Goal: Task Accomplishment & Management: Manage account settings

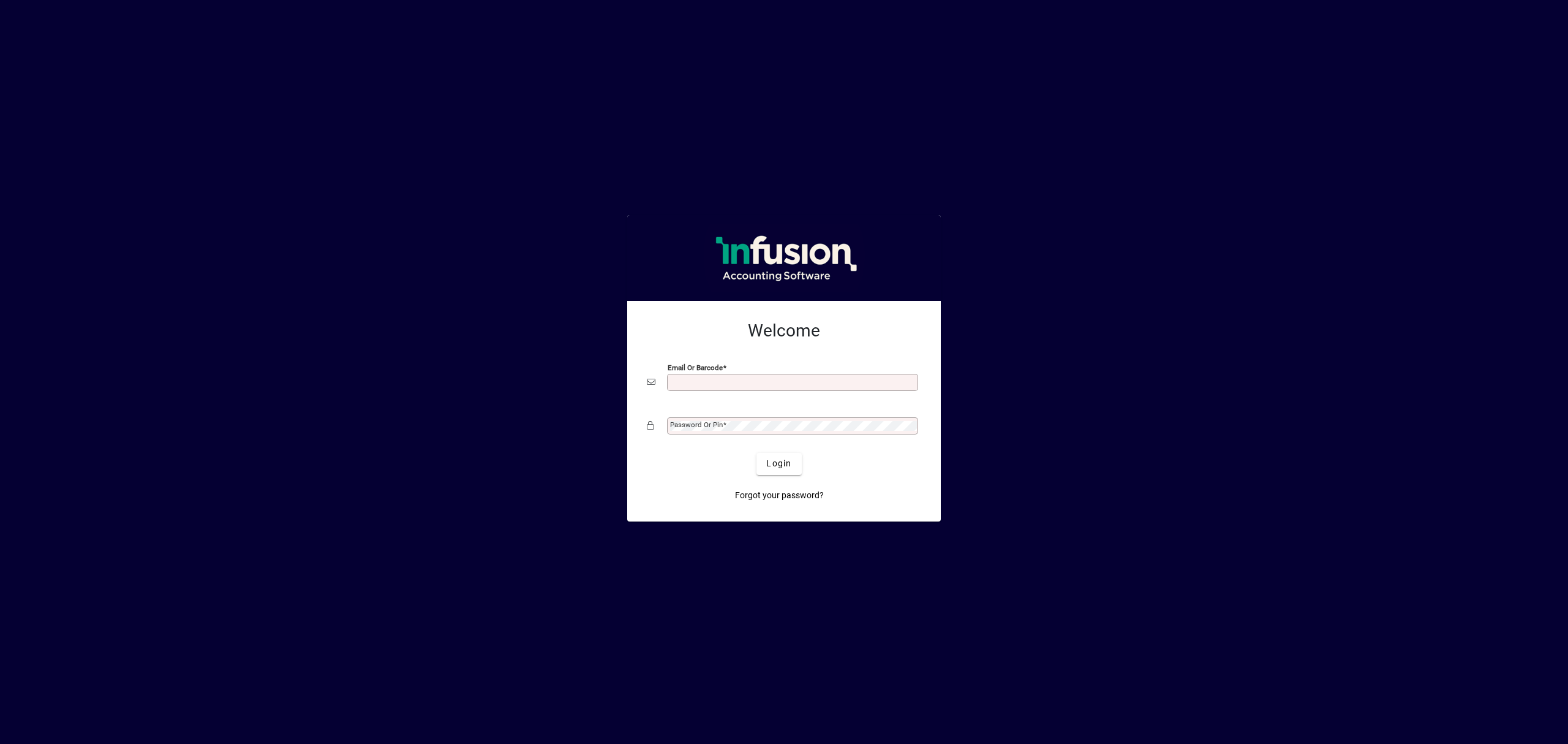
drag, startPoint x: 0, startPoint y: 0, endPoint x: 726, endPoint y: 378, distance: 818.5
click at [726, 378] on input "Email or Barcode" at bounding box center [794, 382] width 247 height 10
type input "**********"
click at [712, 427] on mat-label "Password or Pin" at bounding box center [697, 424] width 53 height 8
click at [757, 453] on button "Login" at bounding box center [779, 464] width 45 height 22
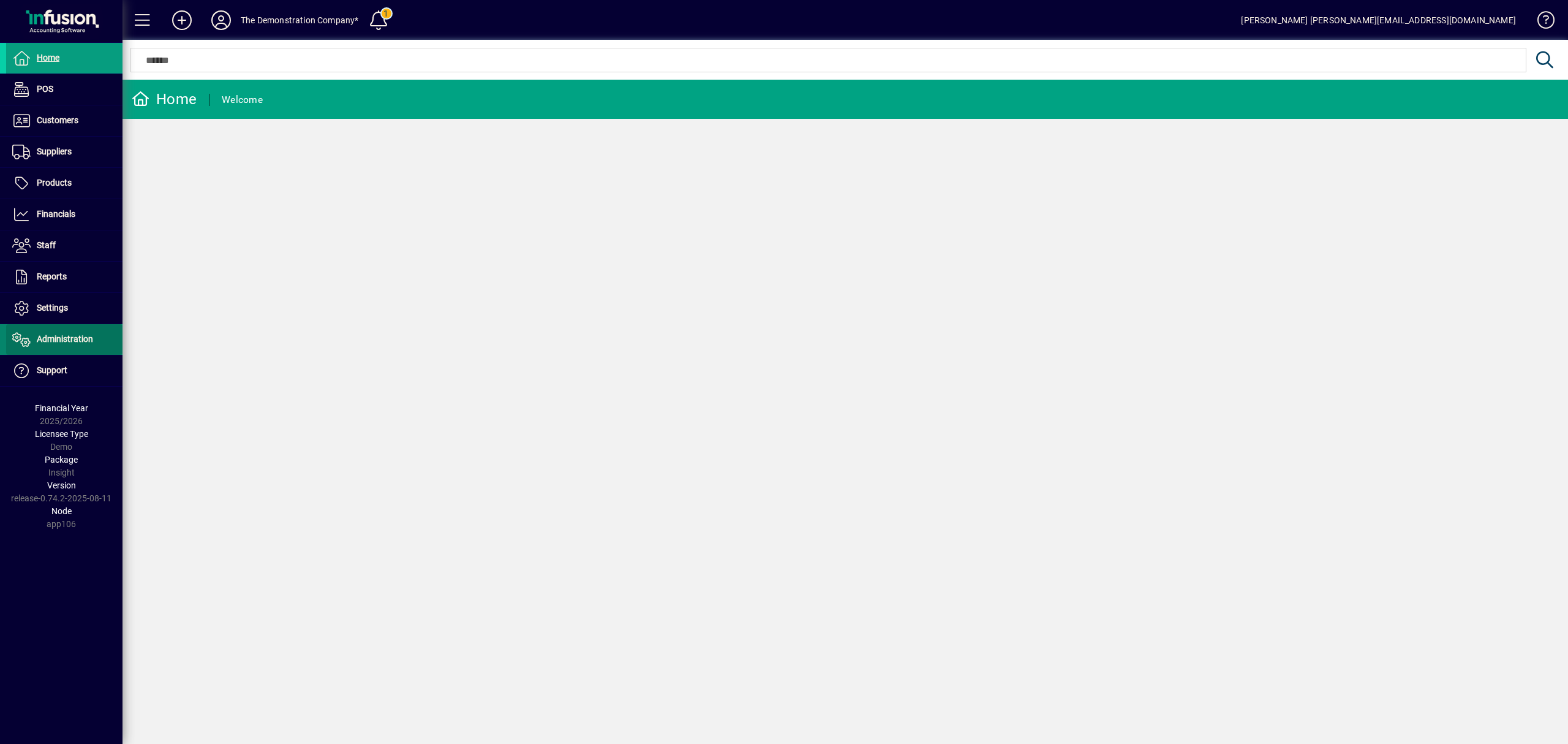
click at [49, 344] on span "Administration" at bounding box center [65, 338] width 56 height 10
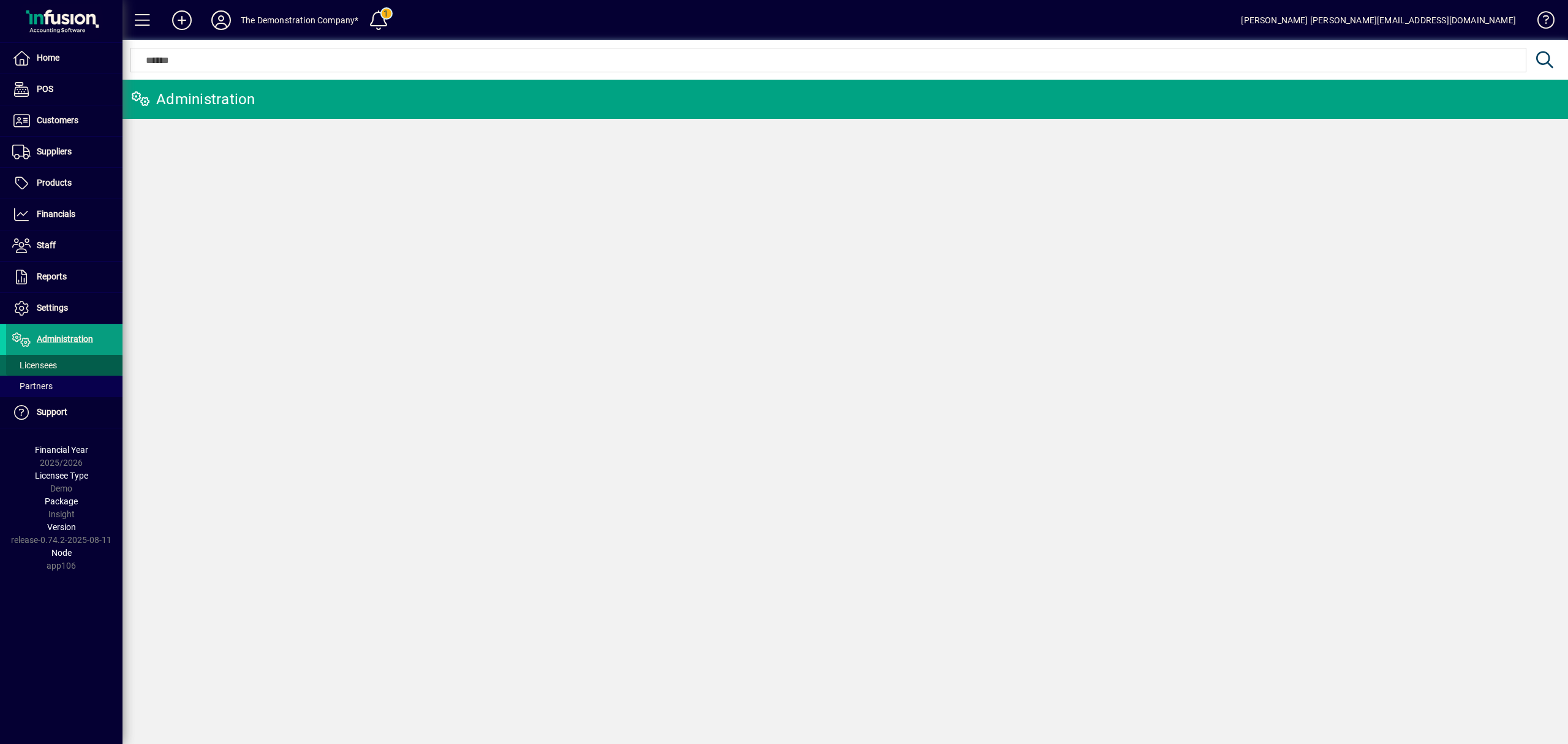
click at [53, 361] on span "Licensees" at bounding box center [34, 365] width 45 height 10
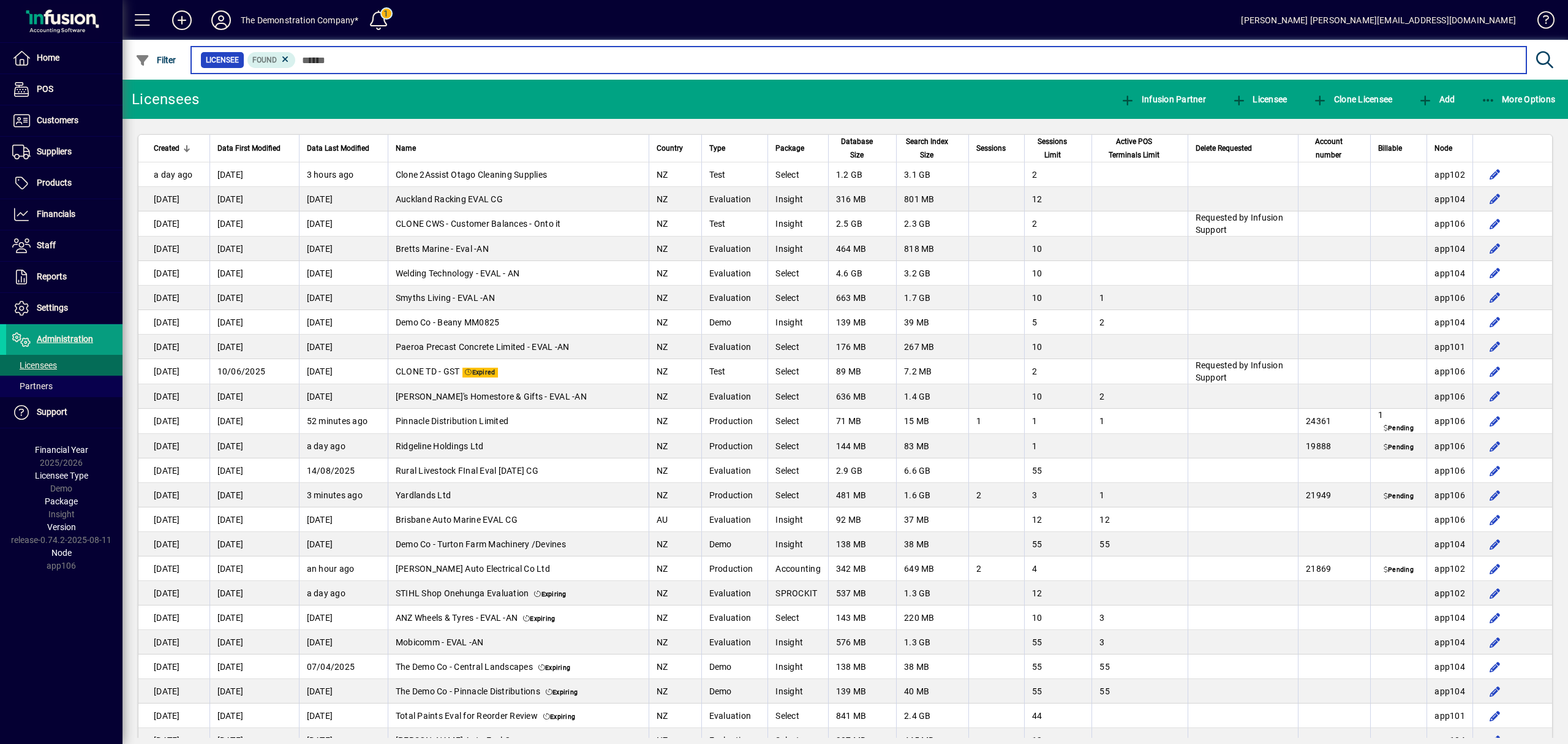
click at [304, 52] on mat-form-field "Licensee Found" at bounding box center [875, 60] width 1372 height 40
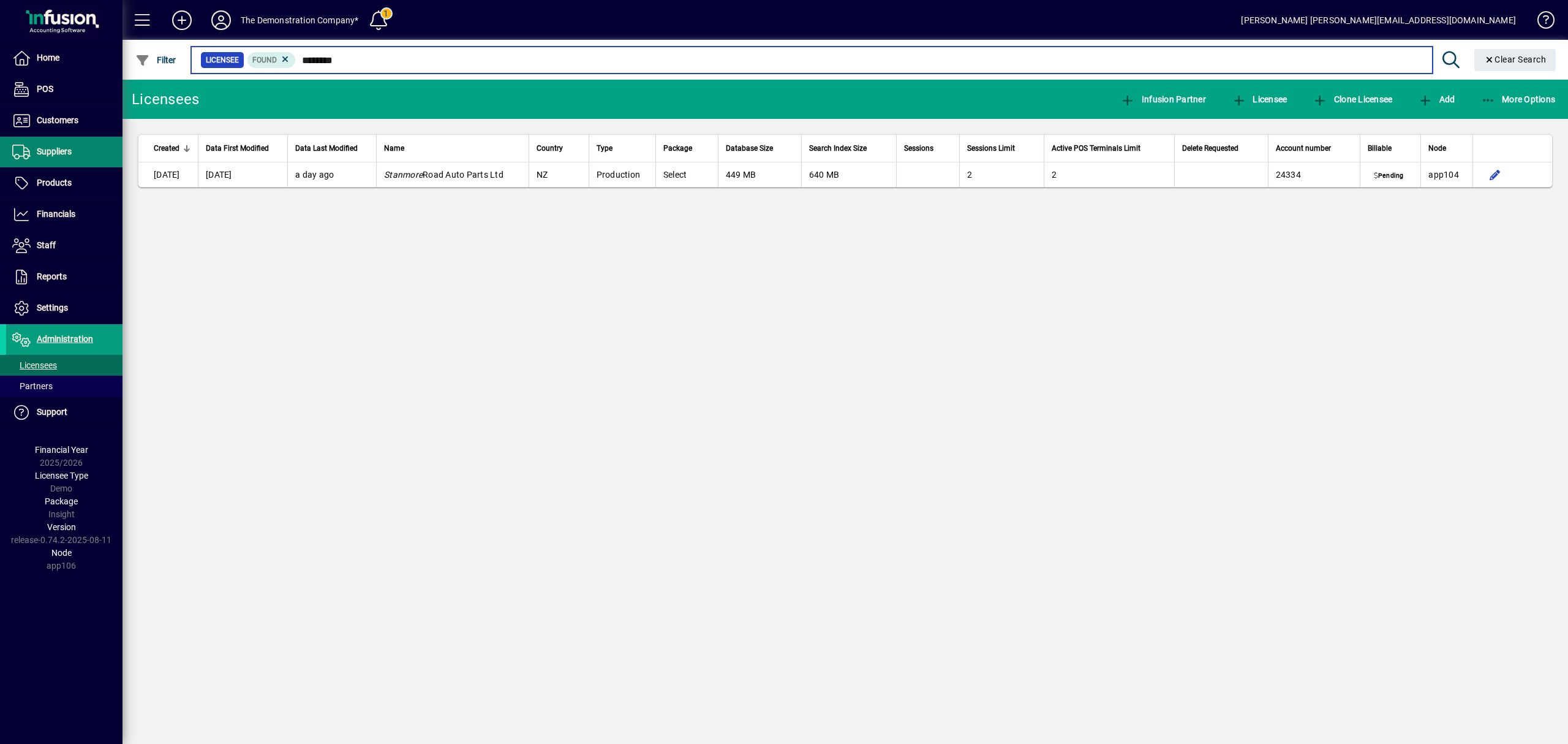
type input "********"
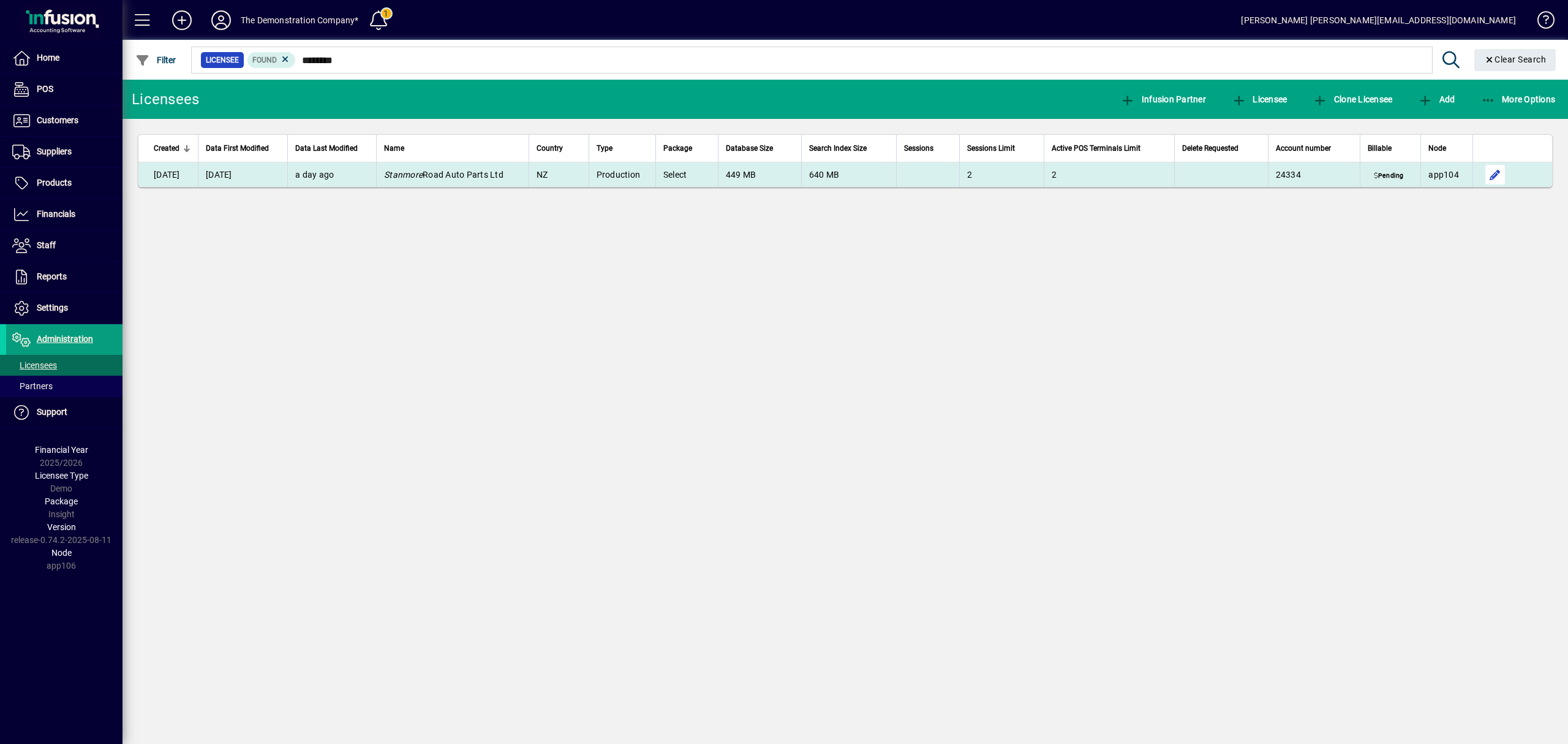
click at [1496, 170] on span "button" at bounding box center [1495, 175] width 29 height 29
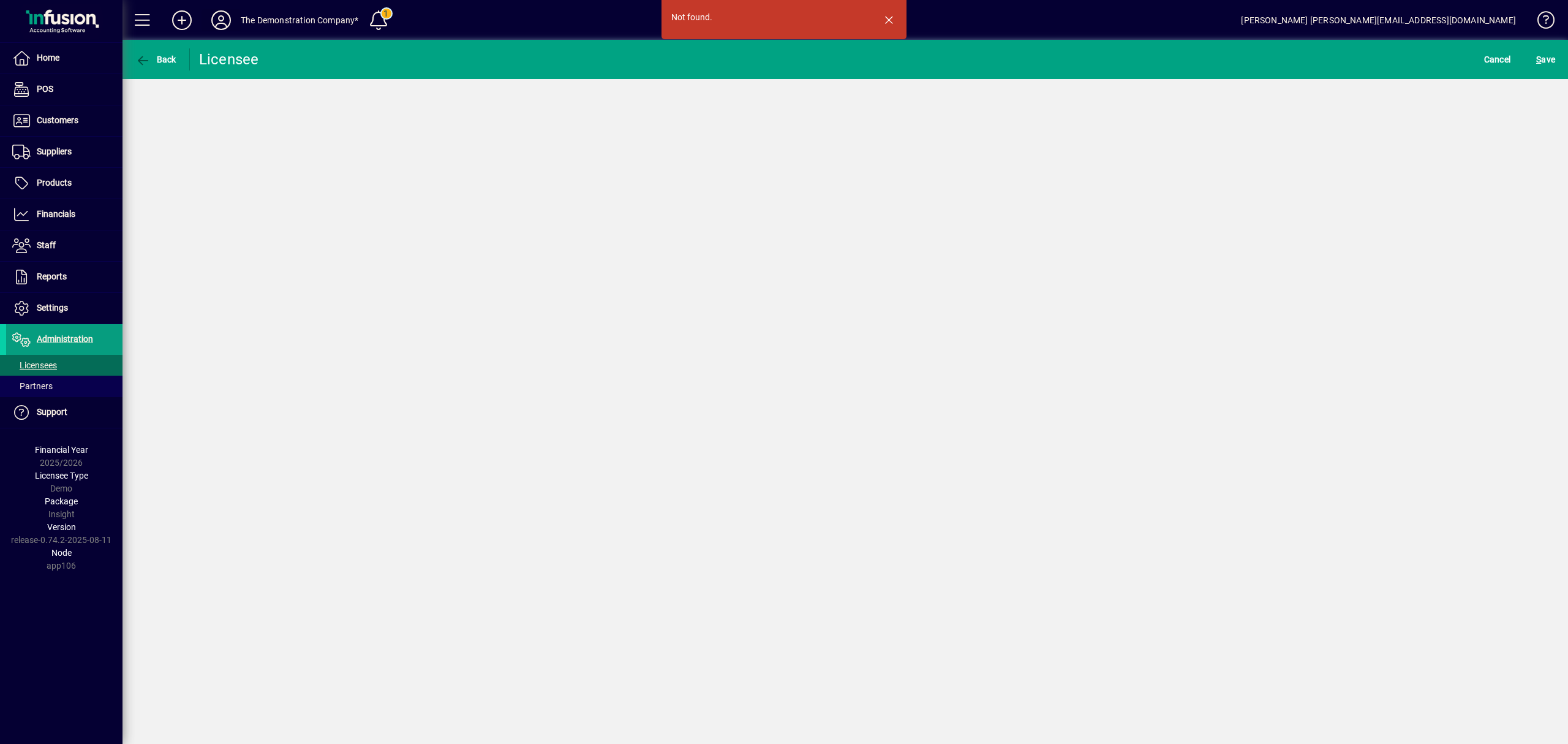
click at [230, 18] on icon at bounding box center [221, 20] width 25 height 20
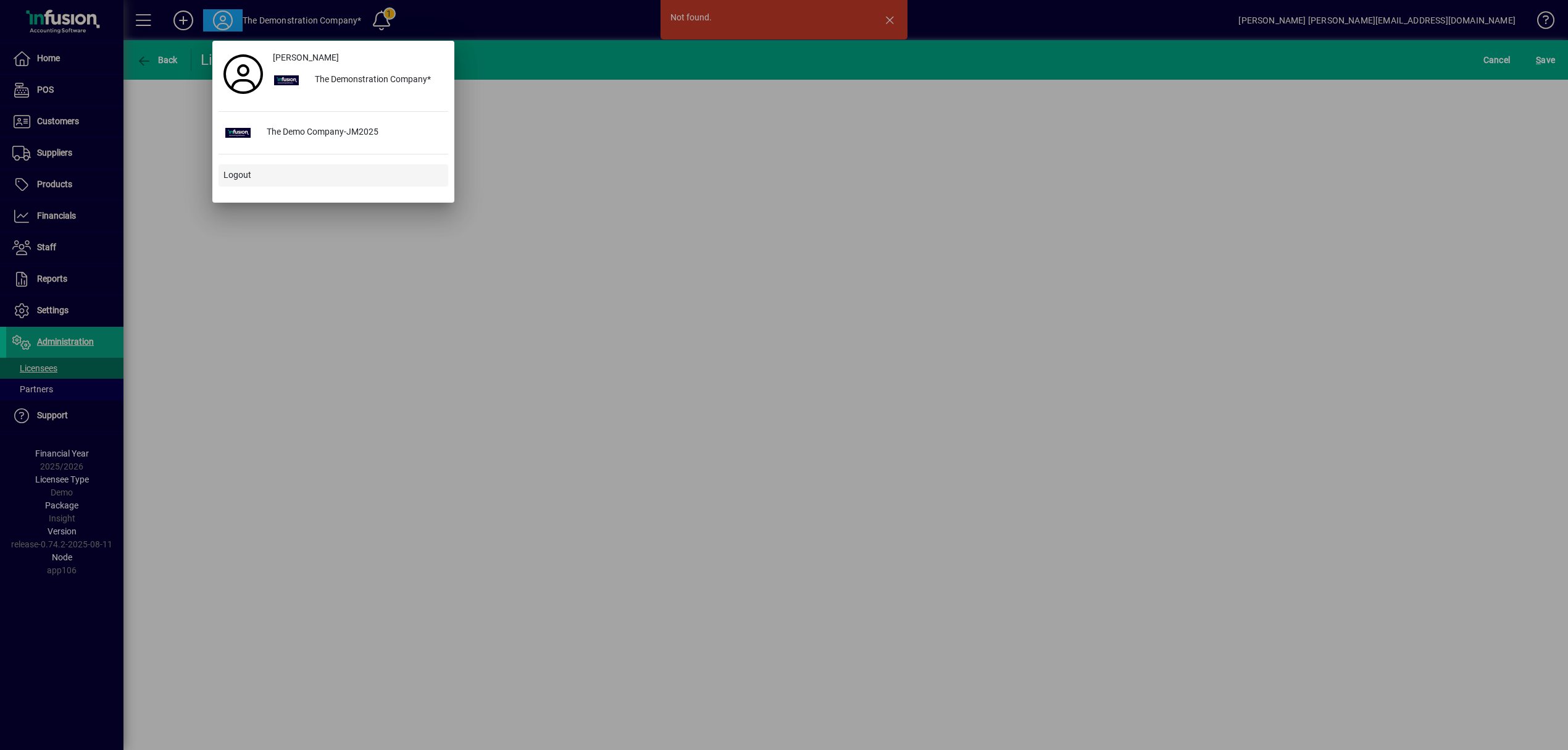
click at [238, 181] on span "Logout" at bounding box center [237, 175] width 27 height 13
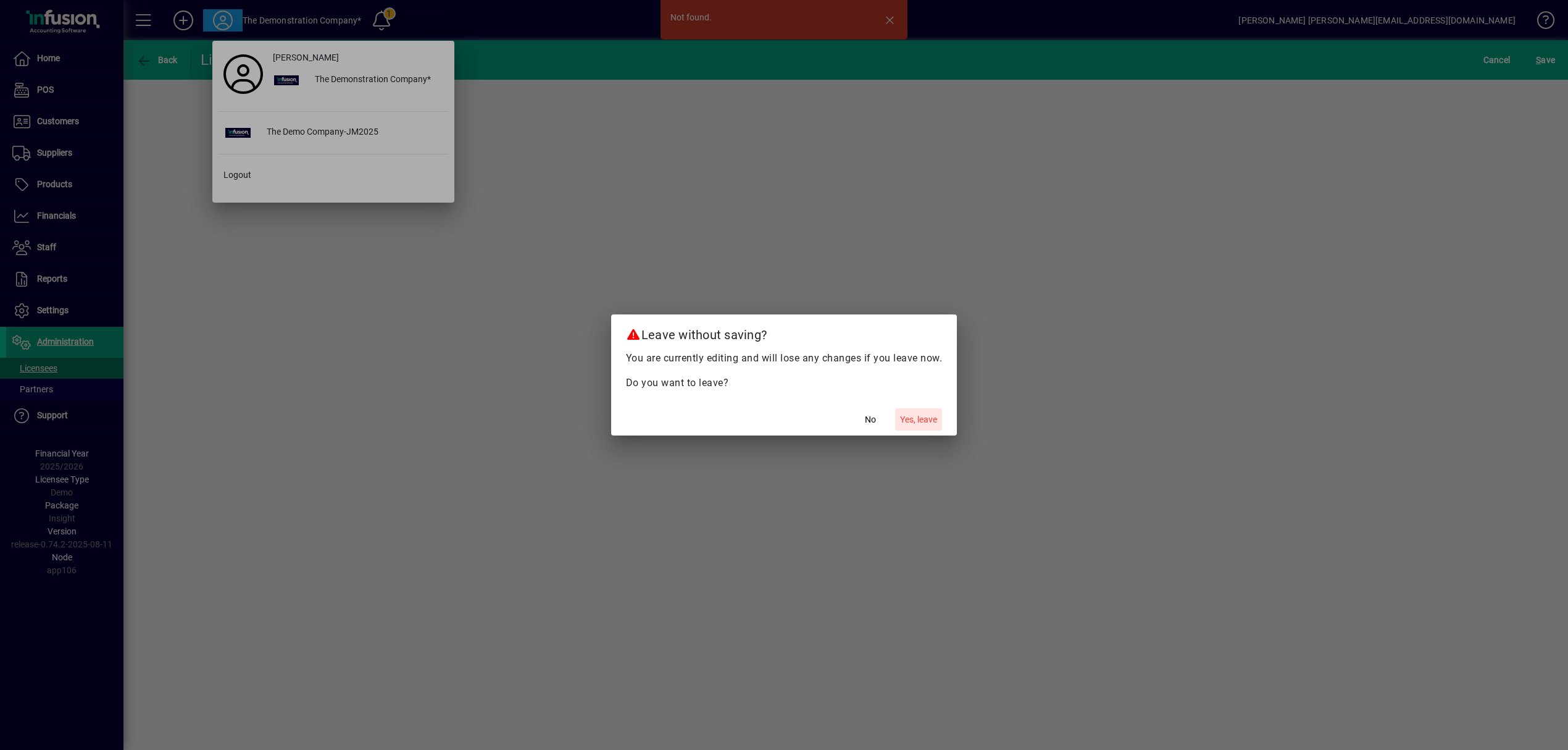
click at [924, 415] on span "Yes, leave" at bounding box center [918, 420] width 37 height 13
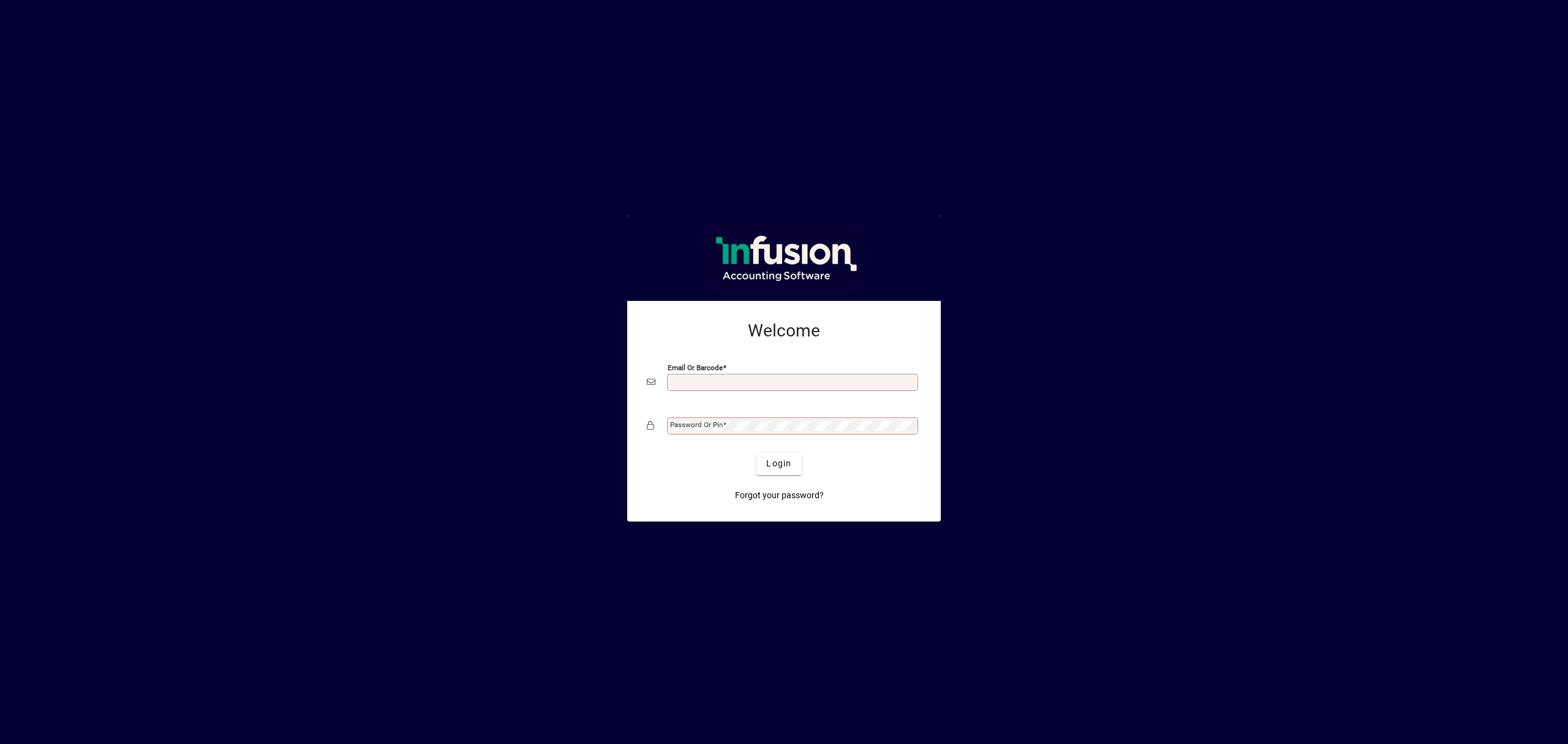
click at [709, 385] on input "Email or Barcode" at bounding box center [794, 382] width 247 height 10
type input "**********"
click at [719, 424] on mat-label "Password or Pin" at bounding box center [697, 424] width 53 height 8
click at [779, 468] on span "Login" at bounding box center [779, 463] width 25 height 13
